Goal: Information Seeking & Learning: Learn about a topic

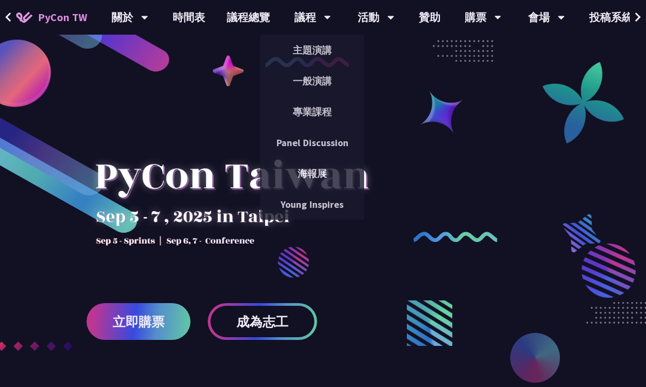
click at [335, 51] on link "主題演講" at bounding box center [312, 49] width 104 height 25
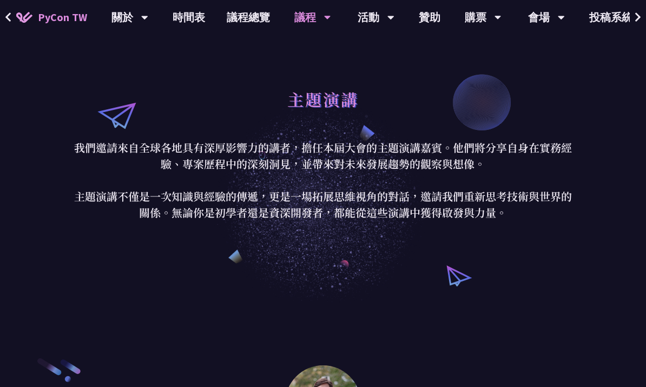
click at [328, 16] on div "議程 主題演講 一般演講 專業課程 Panel Discussion 海報展 Young Inspires" at bounding box center [313, 17] width 64 height 35
click at [320, 25] on div "議程" at bounding box center [312, 17] width 37 height 35
click at [324, 20] on icon at bounding box center [327, 17] width 7 height 11
click at [324, 19] on icon at bounding box center [327, 18] width 6 height 4
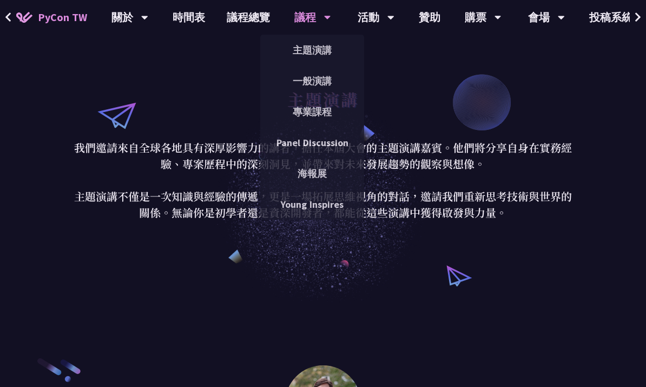
click at [331, 52] on link "主題演講" at bounding box center [312, 49] width 104 height 25
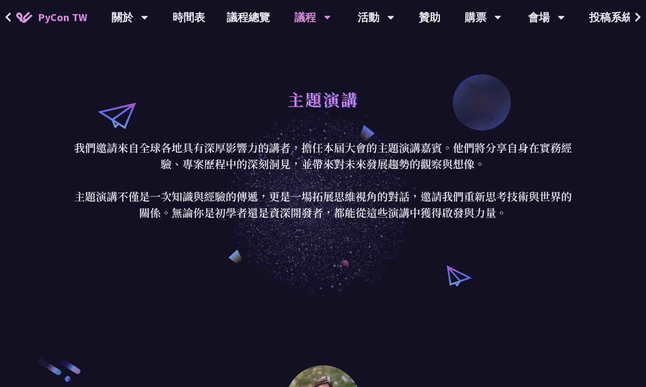
click at [307, 22] on div "議程" at bounding box center [312, 17] width 37 height 35
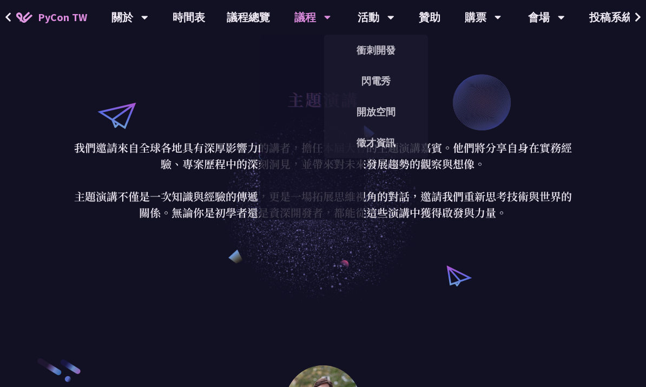
click at [324, 87] on link "閃電秀" at bounding box center [376, 80] width 104 height 25
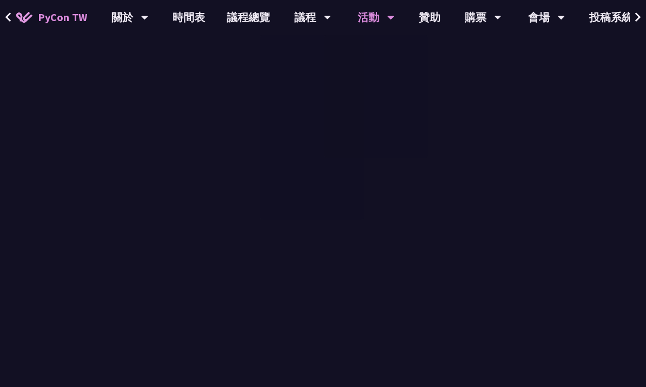
click at [298, 78] on link "一般演講" at bounding box center [312, 80] width 104 height 25
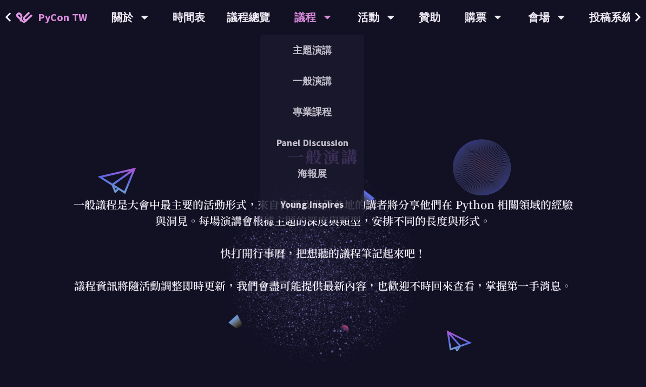
click at [310, 113] on link "專業課程" at bounding box center [312, 111] width 104 height 25
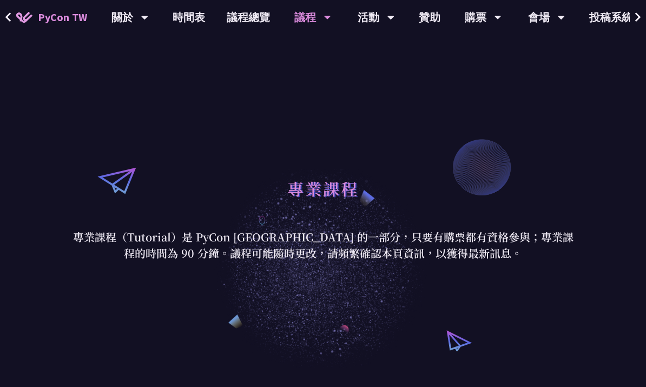
click at [307, 22] on div "議程" at bounding box center [312, 17] width 37 height 35
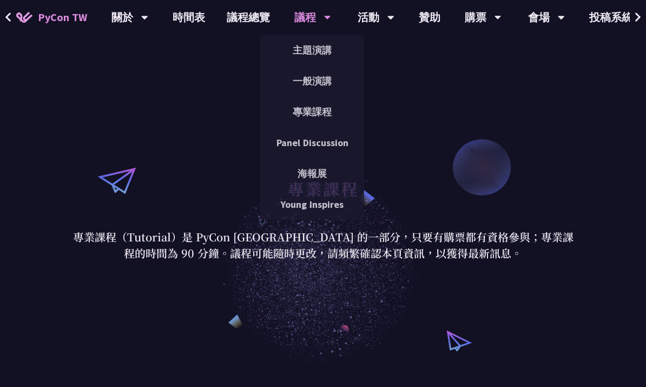
click at [325, 81] on link "一般演講" at bounding box center [312, 80] width 104 height 25
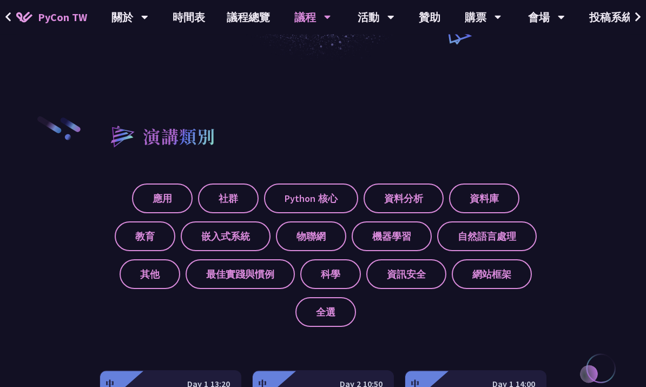
scroll to position [307, 0]
click at [551, 53] on link "會場資訊" at bounding box center [547, 49] width 104 height 25
